Goal: Task Accomplishment & Management: Use online tool/utility

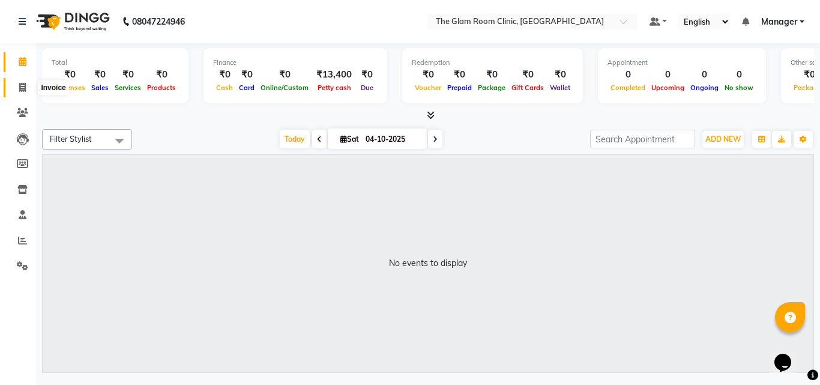
click at [25, 90] on icon at bounding box center [22, 87] width 7 height 9
select select "service"
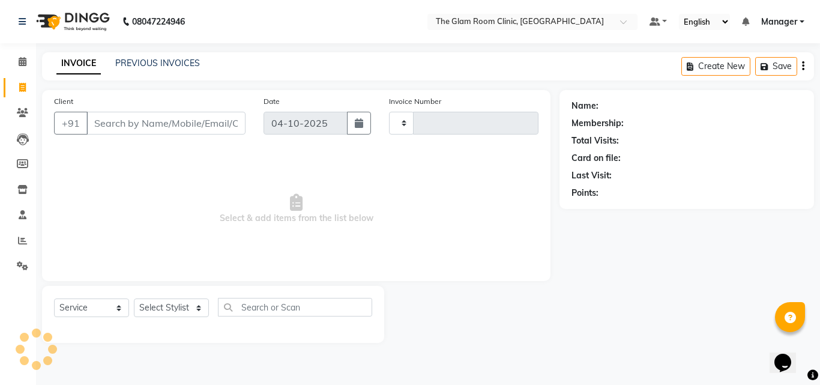
type input "0077"
select select "7503"
click at [195, 309] on select "Select Stylist DOCTOR [PERSON_NAME] Manager [PERSON_NAME]" at bounding box center [171, 307] width 75 height 19
select select "92181"
click at [134, 298] on select "Select Stylist DOCTOR [PERSON_NAME] Manager [PERSON_NAME]" at bounding box center [171, 307] width 75 height 19
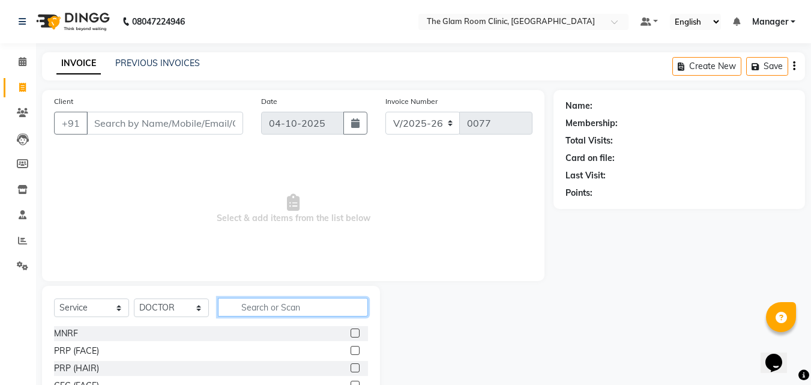
click at [250, 308] on input "text" at bounding box center [293, 307] width 150 height 19
type input "FULL"
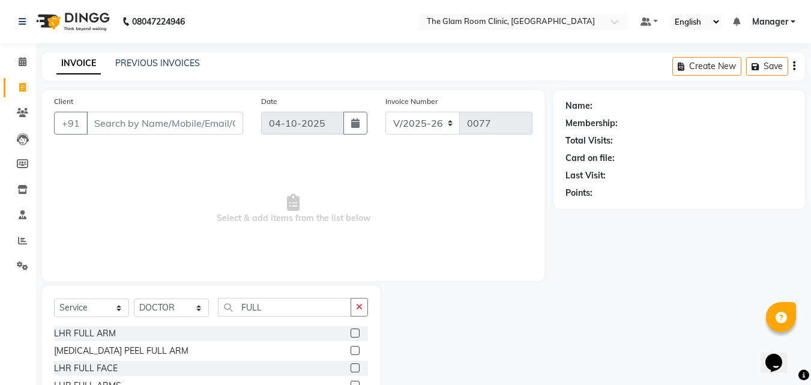
click at [355, 364] on label at bounding box center [355, 367] width 9 height 9
click at [355, 364] on input "checkbox" at bounding box center [355, 368] width 8 height 8
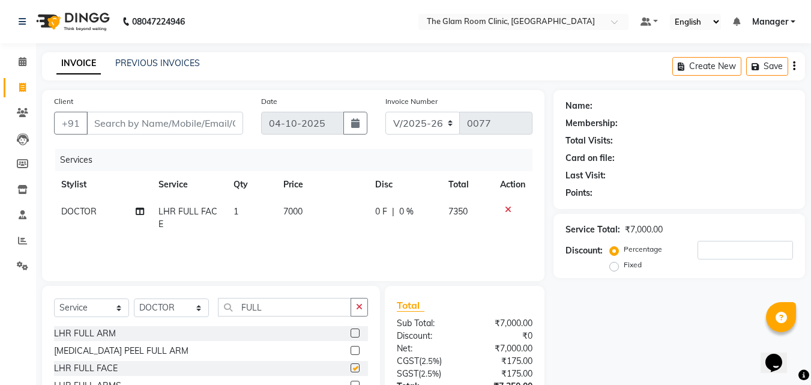
checkbox input "false"
